Goal: Transaction & Acquisition: Purchase product/service

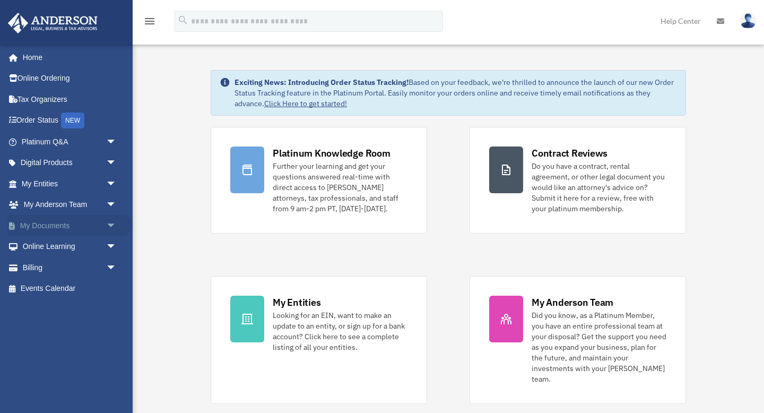
click at [45, 228] on link "My Documents arrow_drop_down" at bounding box center [69, 225] width 125 height 21
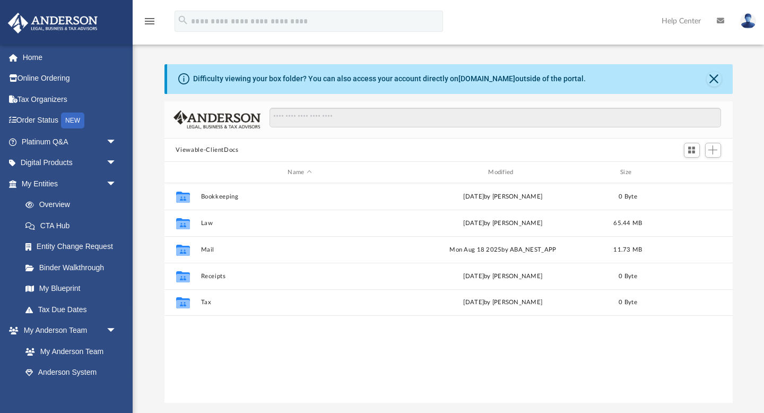
scroll to position [241, 568]
click at [115, 160] on span "arrow_drop_down" at bounding box center [116, 163] width 21 height 22
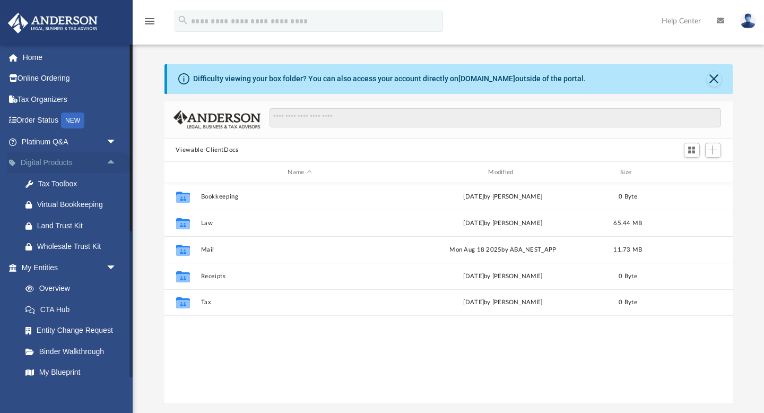
click at [115, 160] on span "arrow_drop_up" at bounding box center [116, 163] width 21 height 22
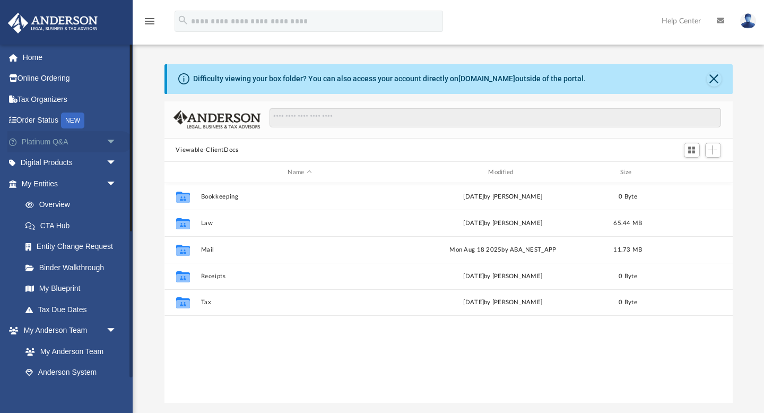
click at [111, 138] on span "arrow_drop_down" at bounding box center [116, 142] width 21 height 22
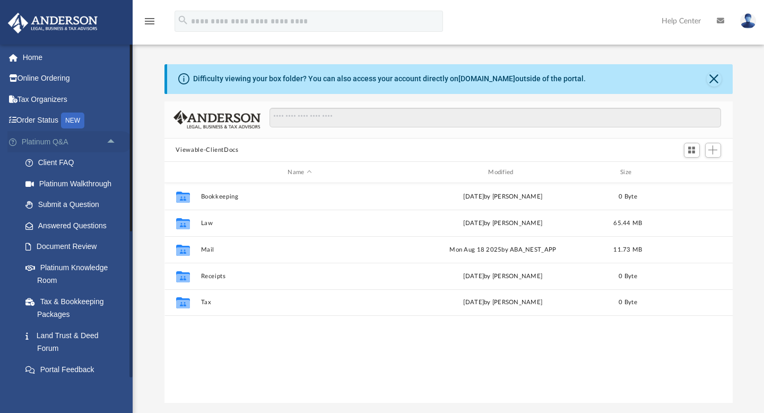
click at [111, 138] on span "arrow_drop_up" at bounding box center [116, 142] width 21 height 22
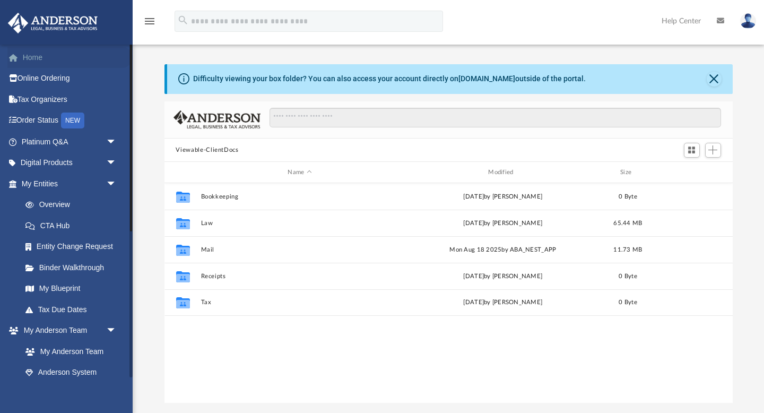
click at [34, 56] on link "Home" at bounding box center [69, 57] width 125 height 21
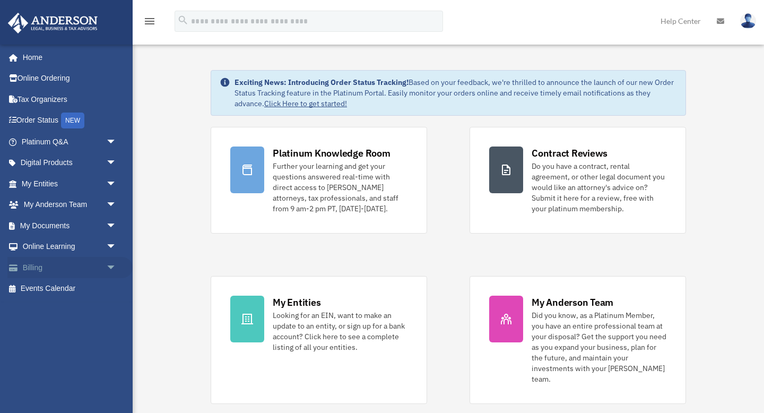
click at [42, 267] on link "Billing arrow_drop_down" at bounding box center [69, 267] width 125 height 21
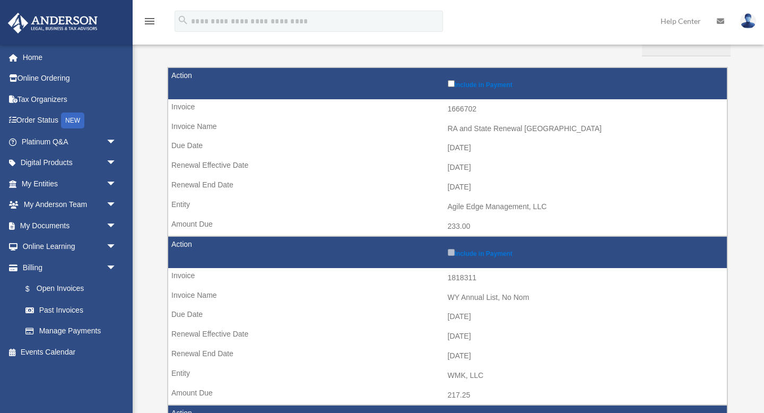
scroll to position [162, 0]
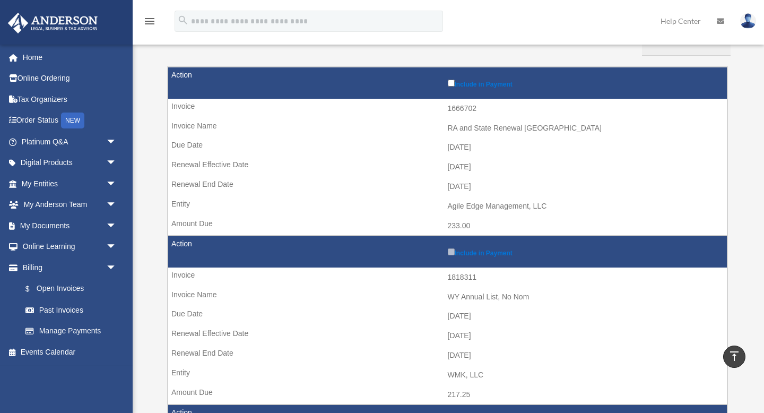
drag, startPoint x: 487, startPoint y: 183, endPoint x: 454, endPoint y: 182, distance: 32.4
click at [454, 182] on td "2025-07-31" at bounding box center [447, 187] width 559 height 20
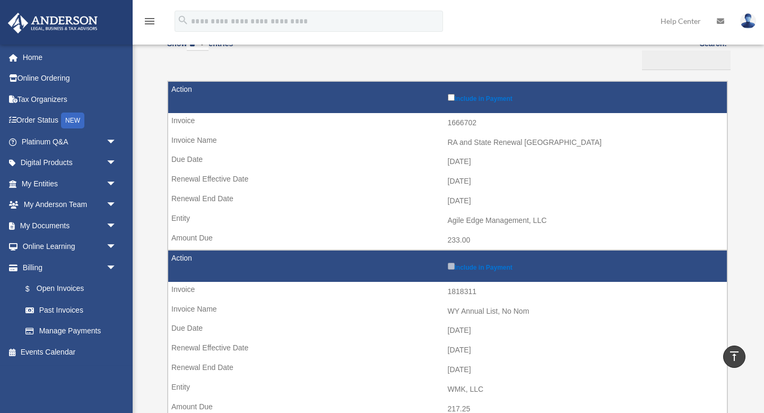
scroll to position [0, 0]
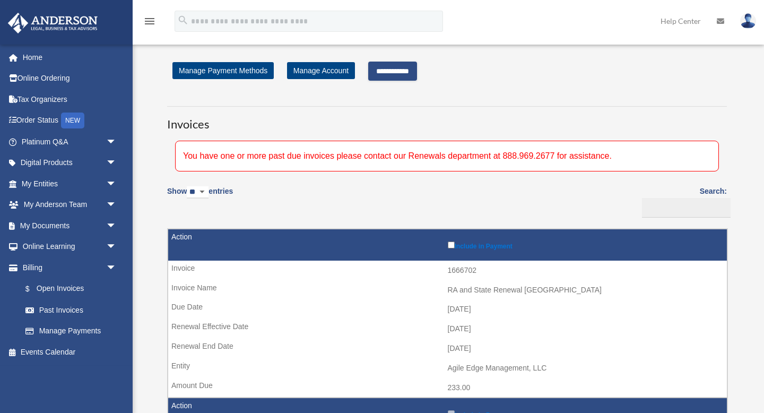
click at [401, 70] on input "**********" at bounding box center [392, 71] width 49 height 19
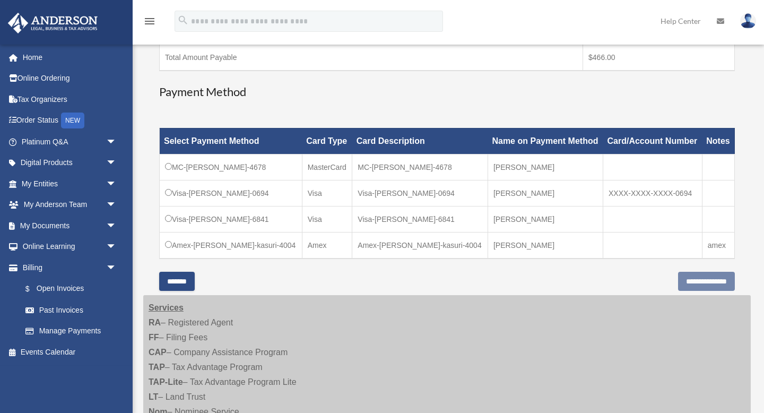
scroll to position [265, 0]
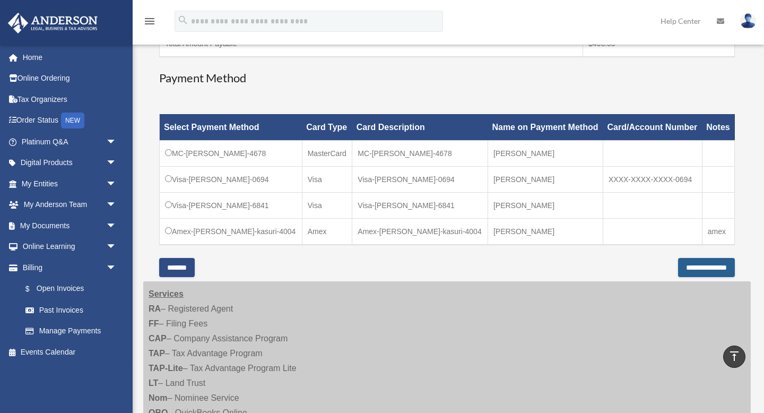
click at [678, 269] on input "**********" at bounding box center [706, 267] width 57 height 19
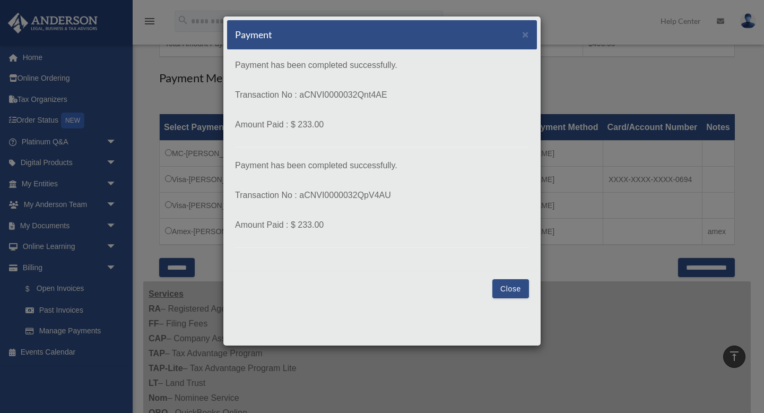
click at [514, 282] on button "Close" at bounding box center [511, 288] width 37 height 19
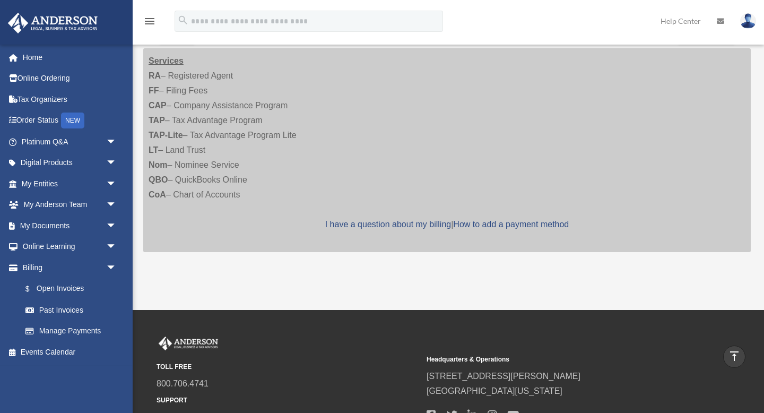
scroll to position [594, 0]
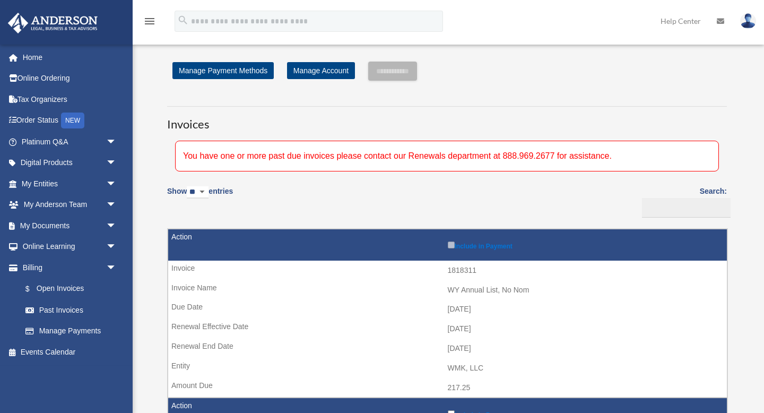
scroll to position [816, 0]
